Goal: Task Accomplishment & Management: Manage account settings

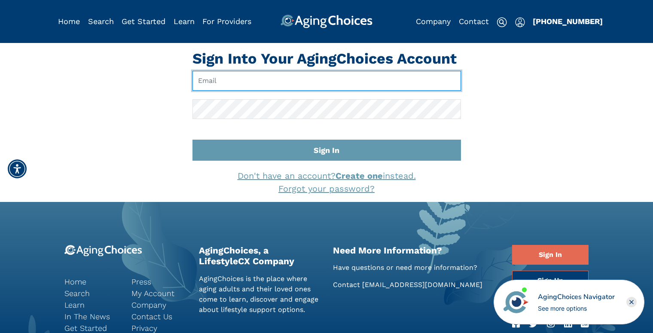
click at [226, 80] on input "Email" at bounding box center [326, 81] width 268 height 20
type input "[EMAIL_ADDRESS][DOMAIN_NAME]"
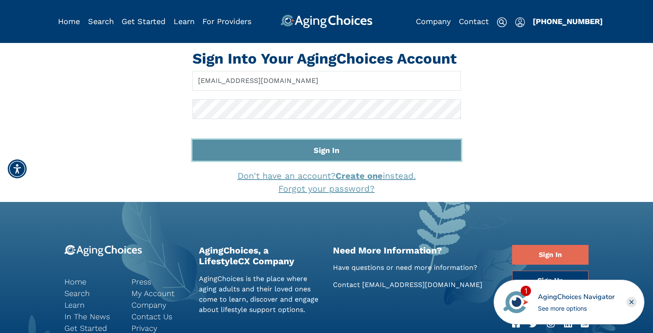
click at [299, 154] on button "Sign In" at bounding box center [326, 150] width 268 height 21
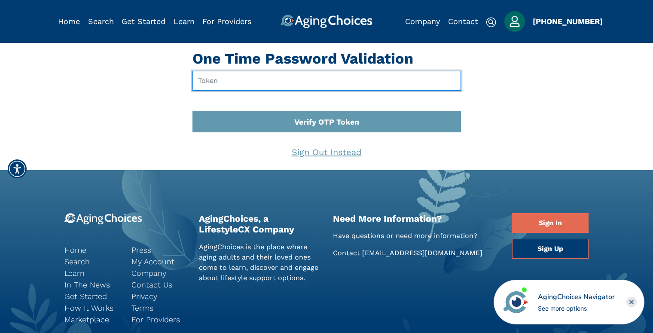
click at [229, 89] on input "text" at bounding box center [326, 81] width 268 height 20
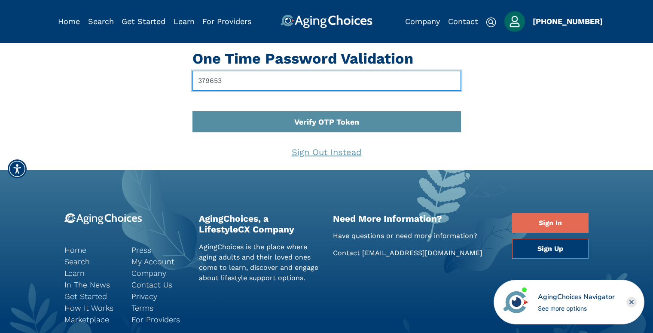
type input "379653"
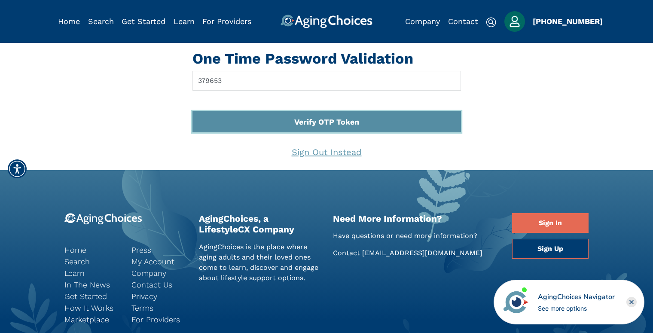
click at [303, 131] on button "Verify OTP Token" at bounding box center [326, 121] width 268 height 21
